Goal: Information Seeking & Learning: Learn about a topic

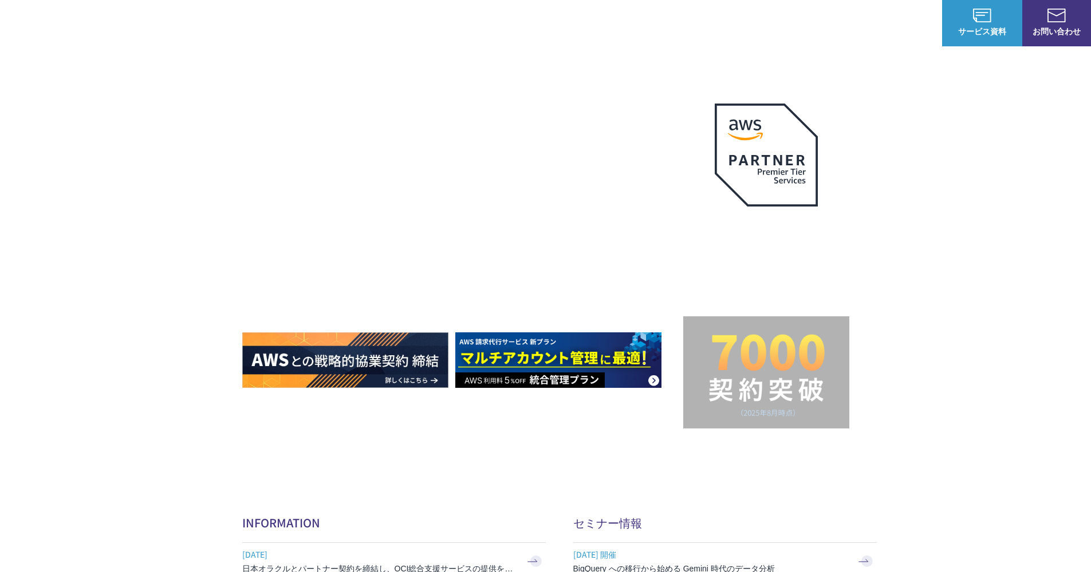
click at [239, 103] on div "AWSの導入からコスト削減、 構成・運用の最適化からデータ活用まで 規模や業種業態を問わない マネージドサービスで AWS ジャーニーの 成功を実現 AWS …" at bounding box center [545, 243] width 1091 height 486
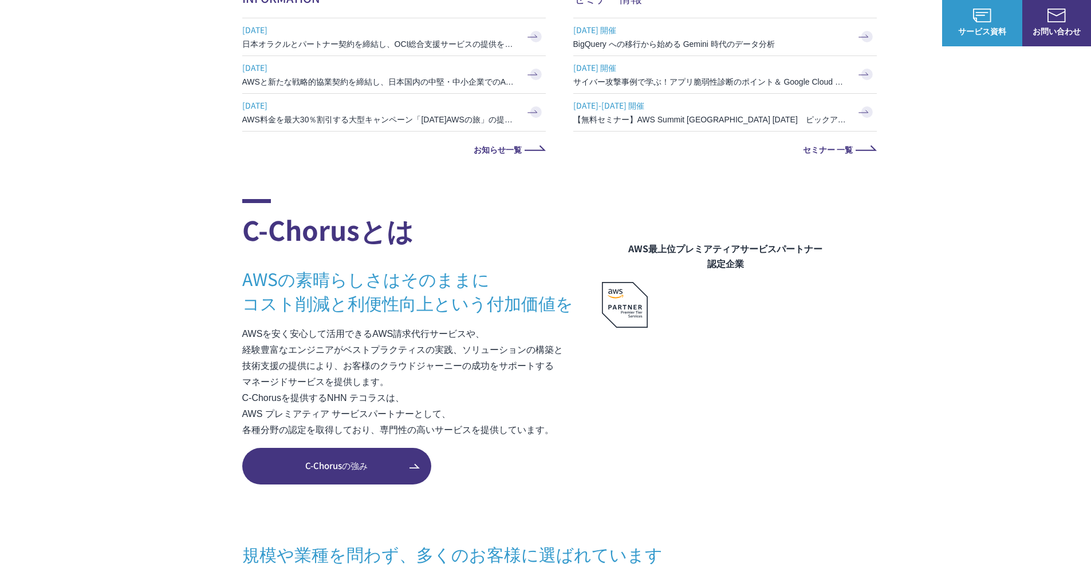
scroll to position [569, 0]
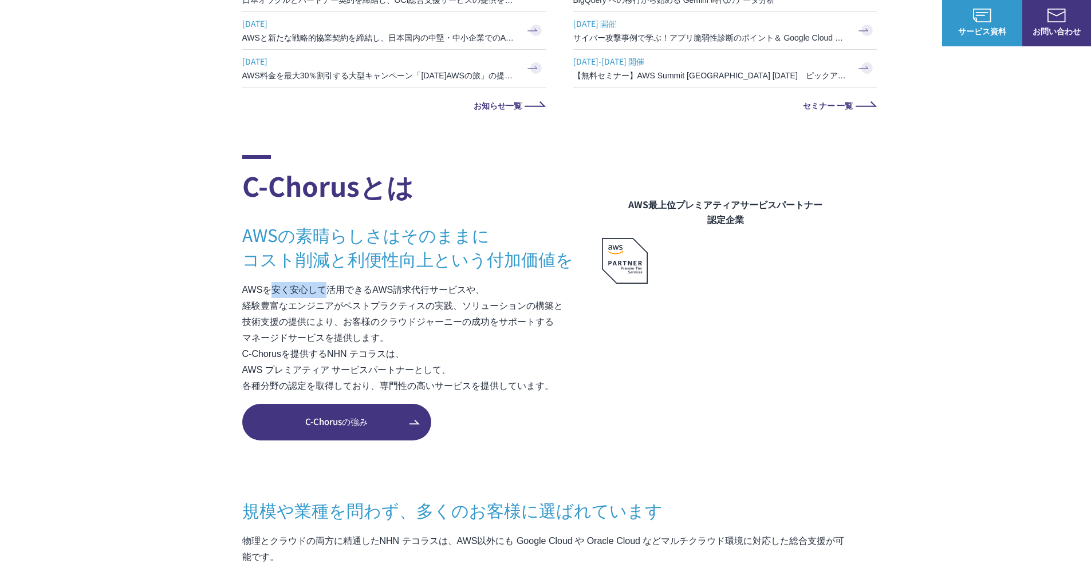
drag, startPoint x: 273, startPoint y: 290, endPoint x: 330, endPoint y: 290, distance: 56.7
click at [330, 290] on p "AWSを安く安心して活用できるAWS請求代行サービスや、 経験豊富なエンジニアがベストプラクティスの実践、ソリューションの構築と 技術支援の提供により、お客様…" at bounding box center [421, 338] width 359 height 112
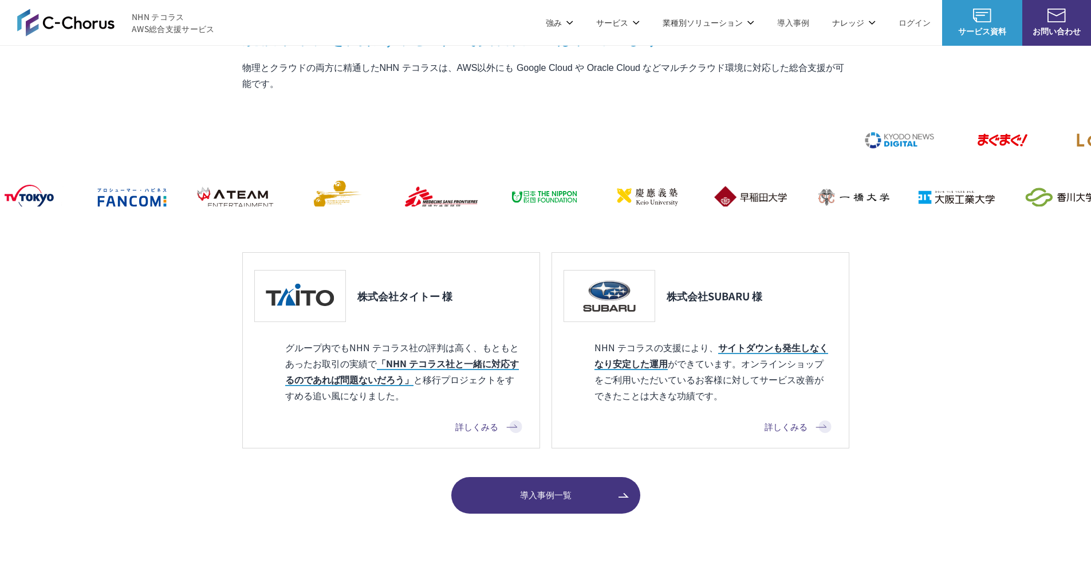
scroll to position [1159, 0]
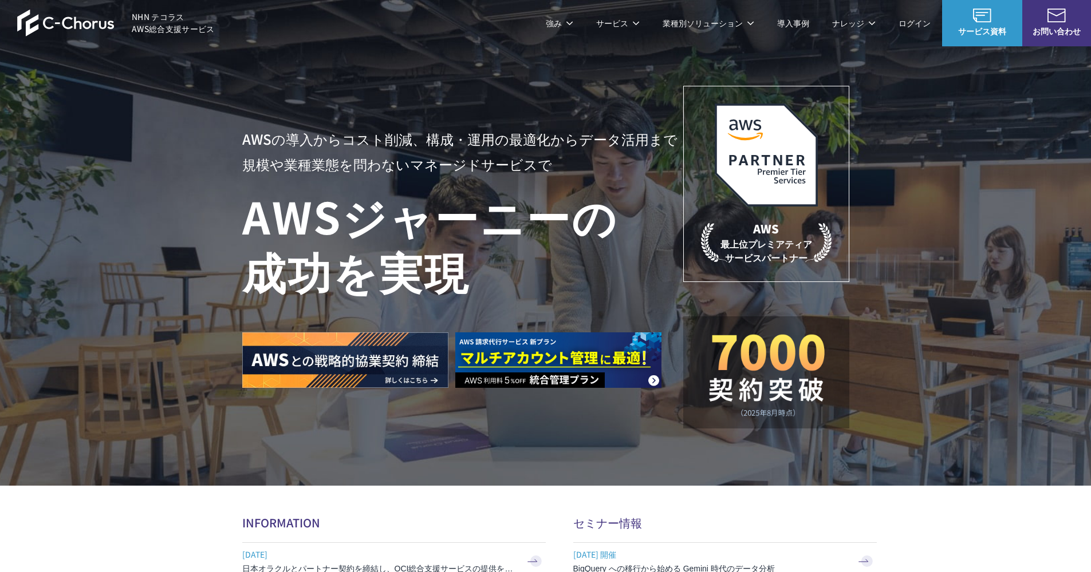
scroll to position [0, 0]
click at [561, 71] on link "開発ロードマップ" at bounding box center [578, 68] width 64 height 11
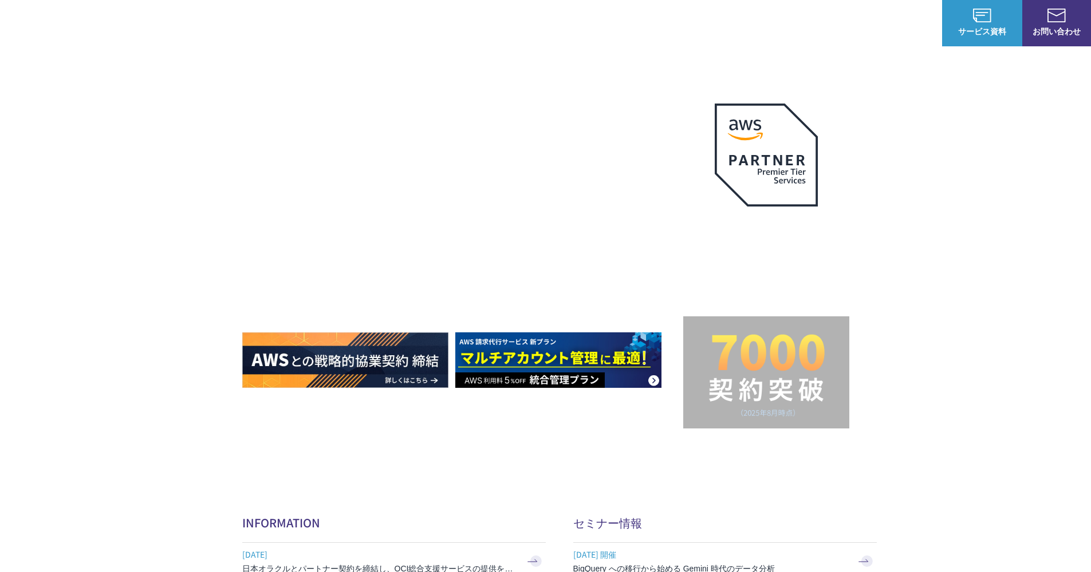
click at [283, 75] on div "C-Chorusの強み 管理ポータル 開発ロードマップ C-Chorusのサポート 資料を請求する まずは相談する" at bounding box center [545, 107] width 1091 height 122
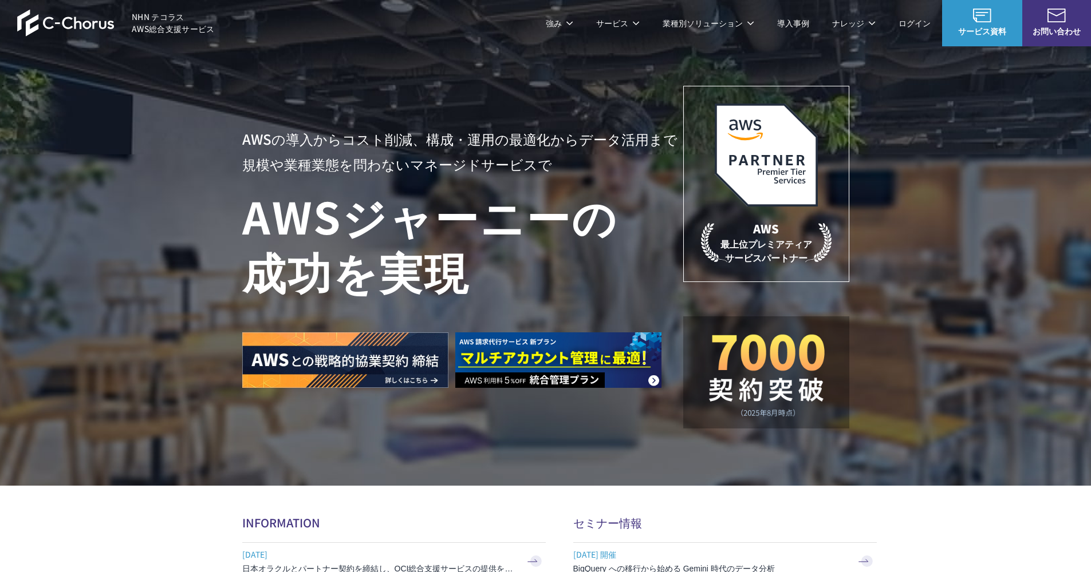
click at [281, 69] on link "C-Chorusの強み" at bounding box center [288, 68] width 59 height 11
